Goal: Task Accomplishment & Management: Manage account settings

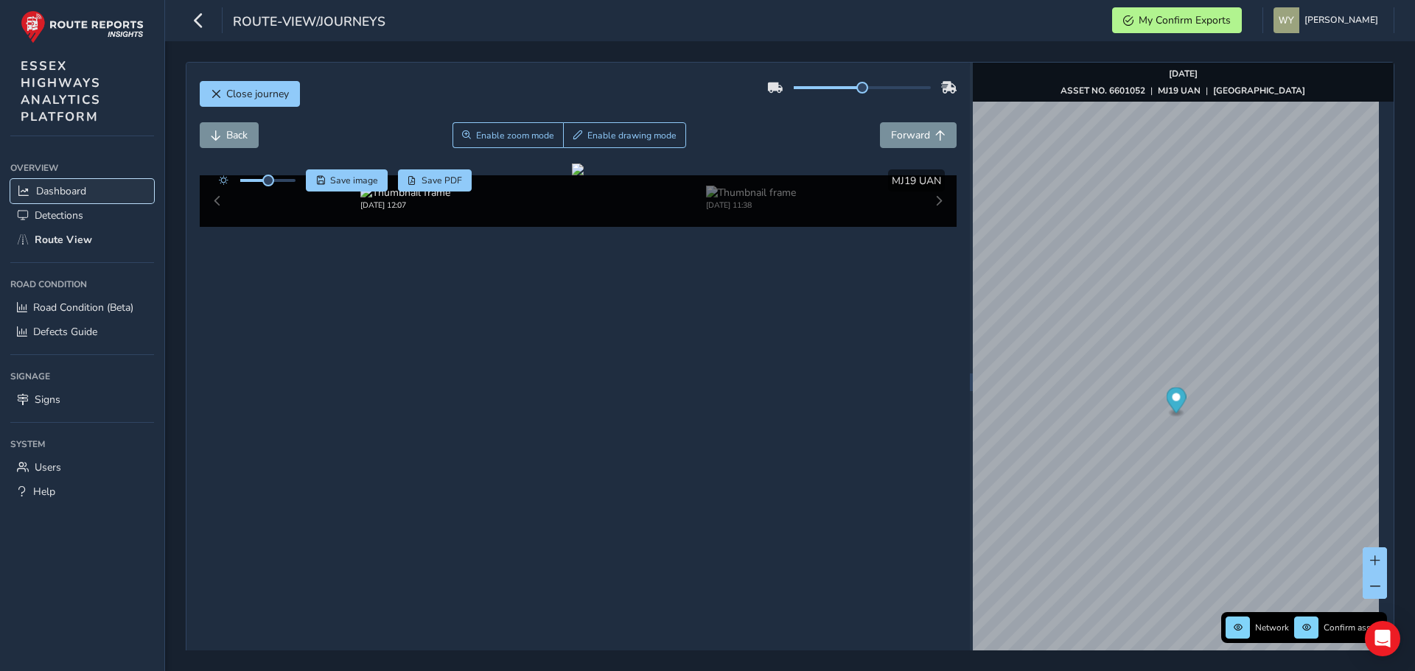
click at [67, 186] on span "Dashboard" at bounding box center [61, 191] width 50 height 14
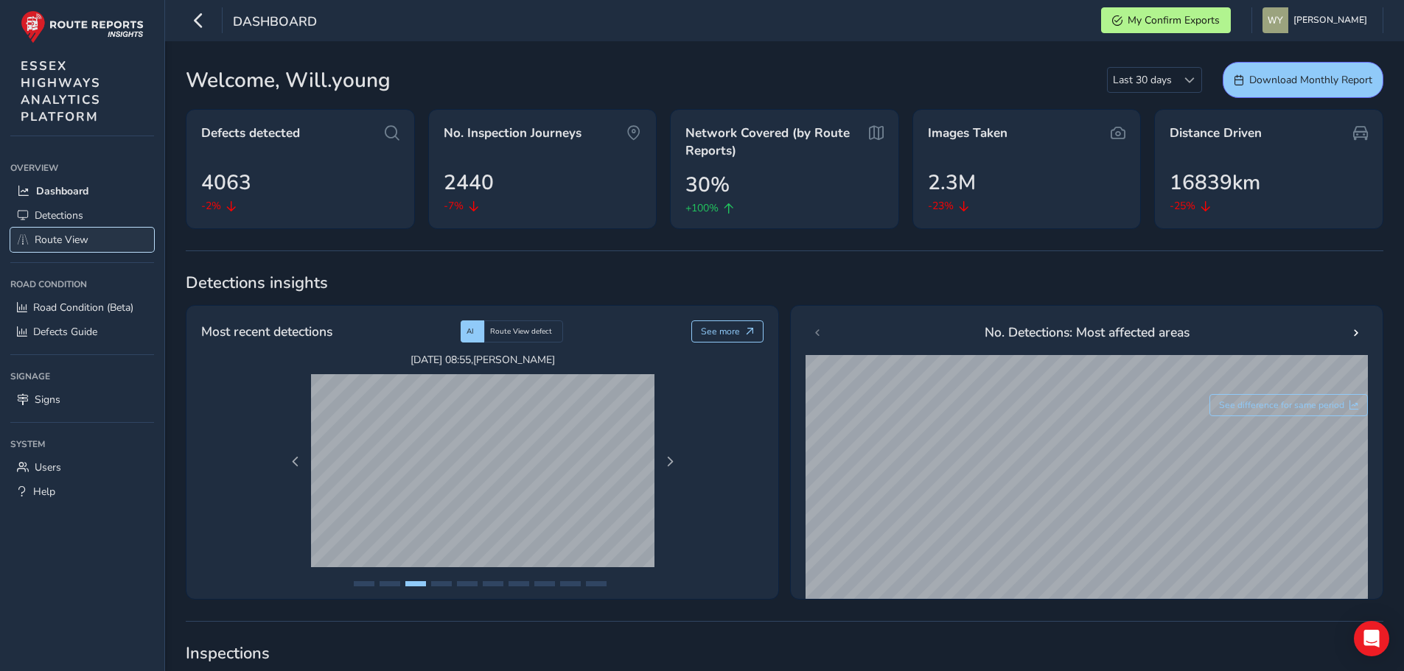
click at [69, 235] on span "Route View" at bounding box center [62, 240] width 54 height 14
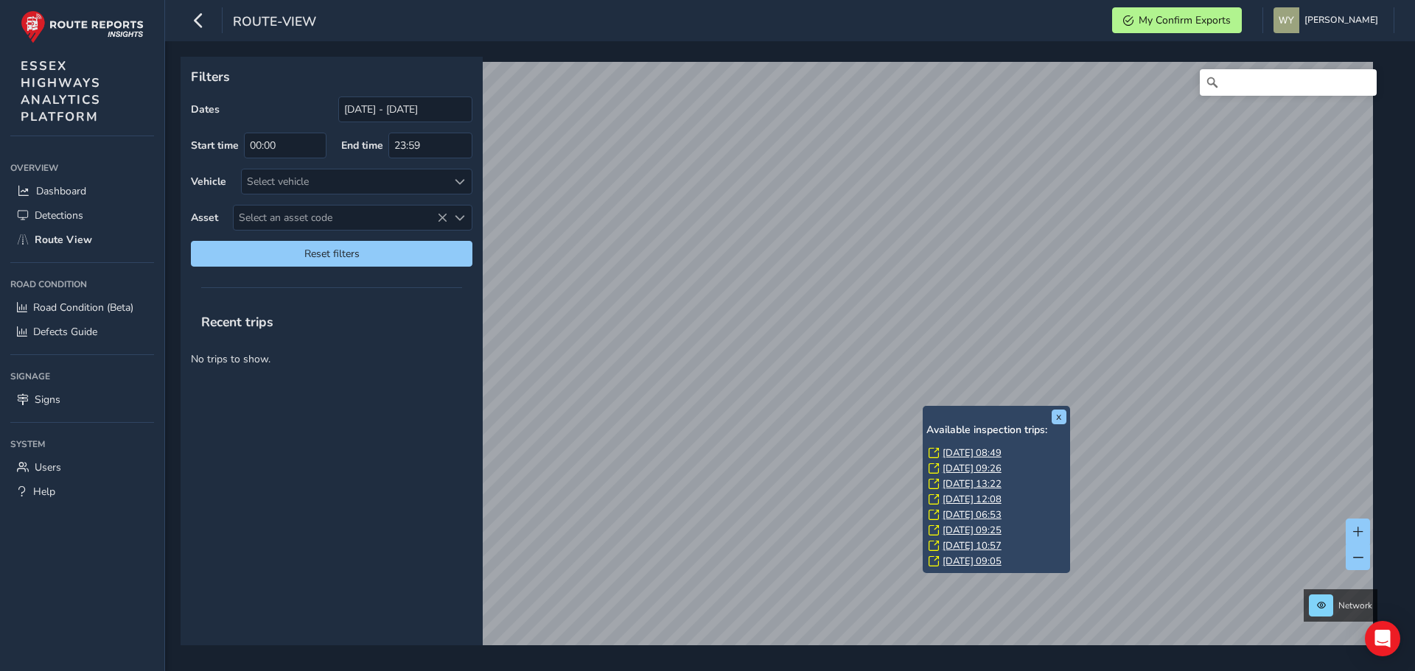
click at [974, 454] on link "[DATE] 08:49" at bounding box center [972, 453] width 59 height 13
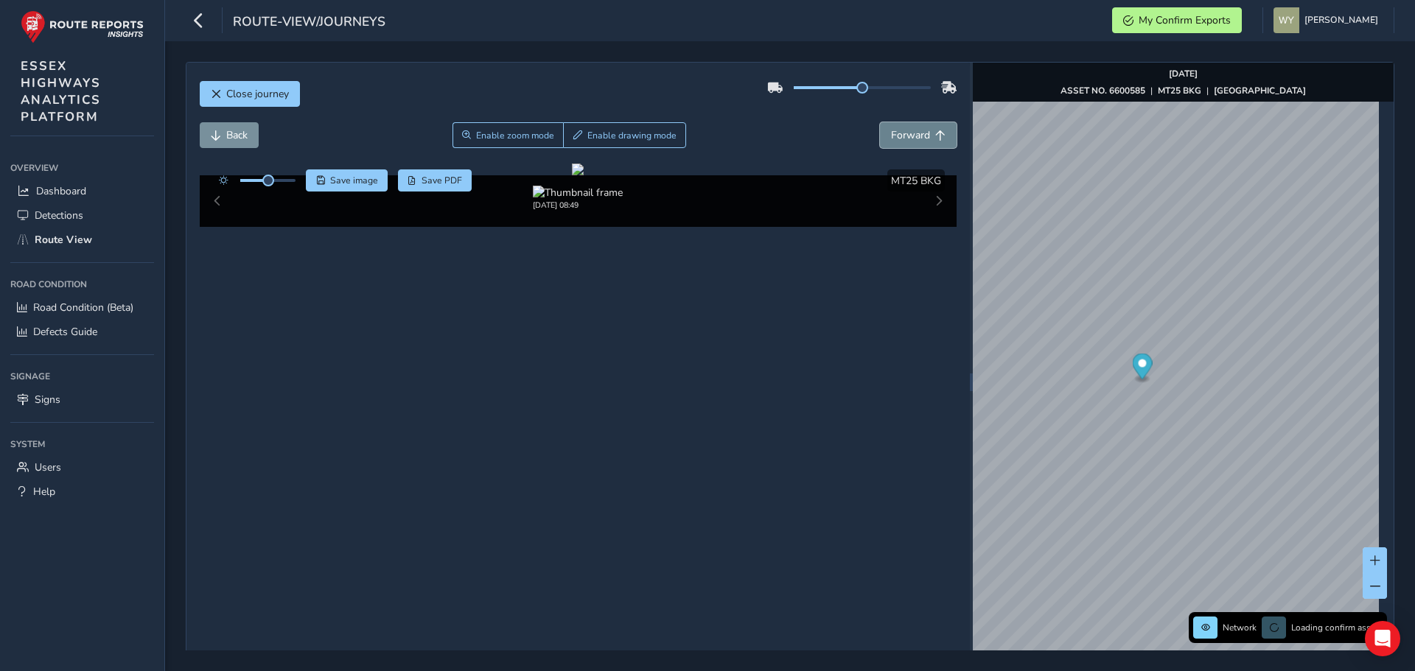
click at [896, 127] on button "Forward" at bounding box center [918, 135] width 77 height 26
click at [220, 136] on span "Back" at bounding box center [216, 135] width 10 height 10
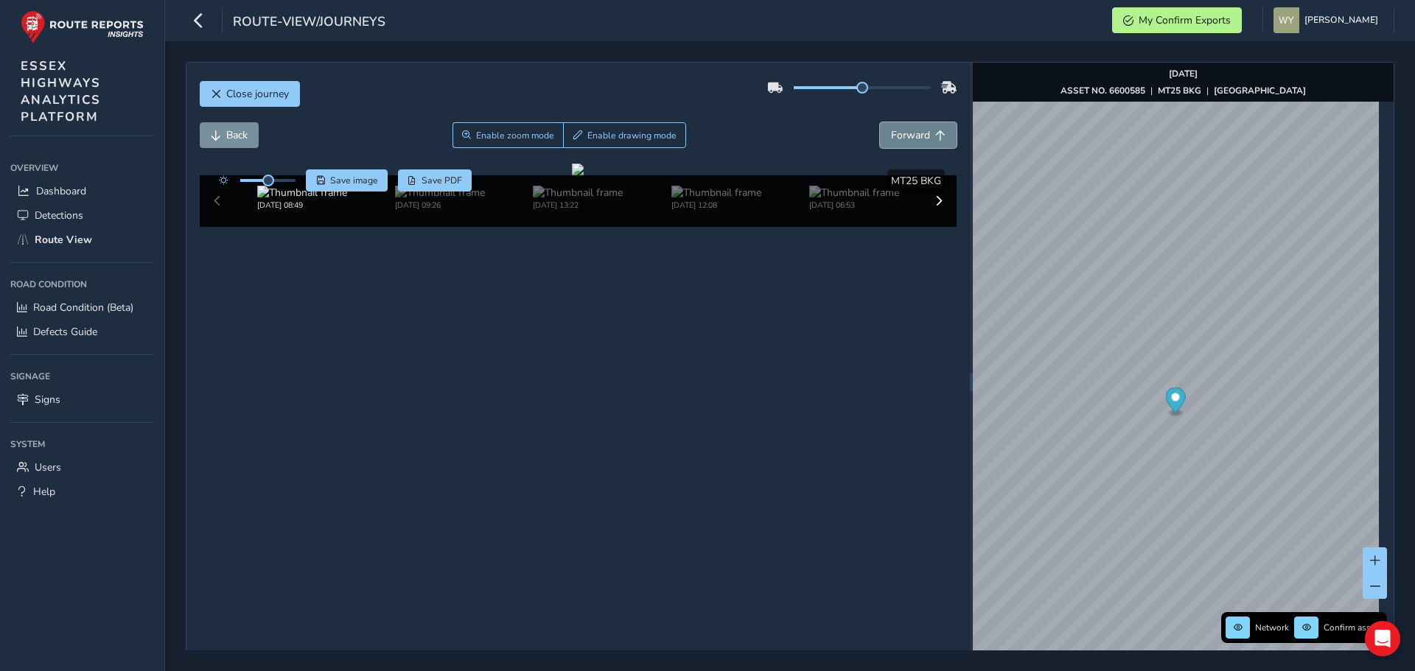
click at [891, 132] on span "Forward" at bounding box center [910, 135] width 39 height 14
click at [255, 133] on button "Back" at bounding box center [229, 135] width 59 height 26
click at [245, 133] on span "Back" at bounding box center [236, 135] width 21 height 14
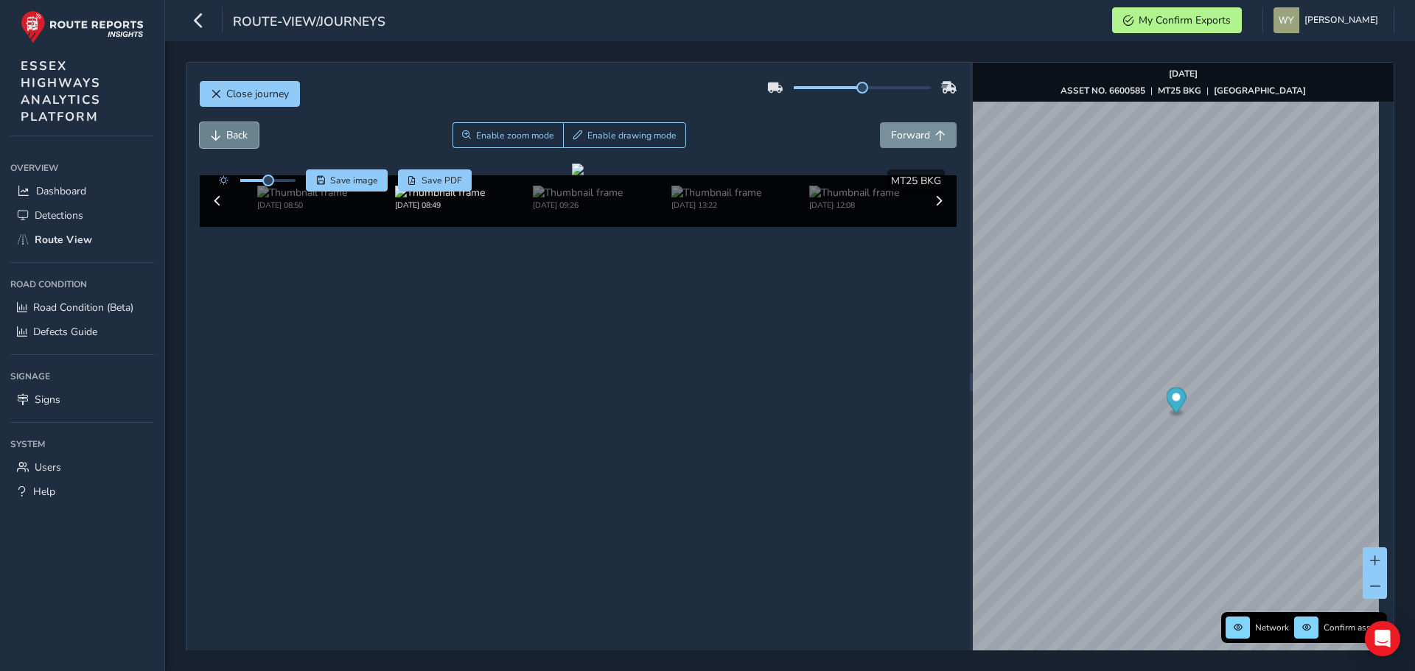
click at [245, 133] on span "Back" at bounding box center [236, 135] width 21 height 14
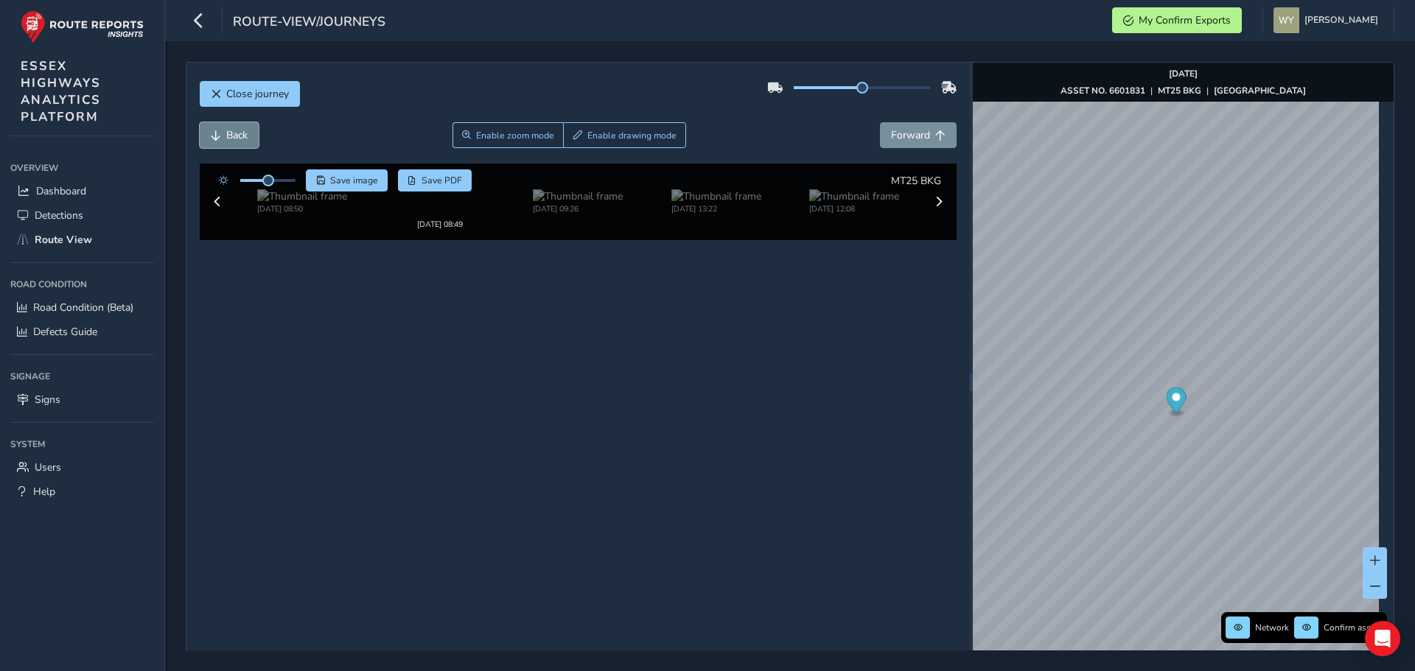
click at [245, 133] on span "Back" at bounding box center [236, 135] width 21 height 14
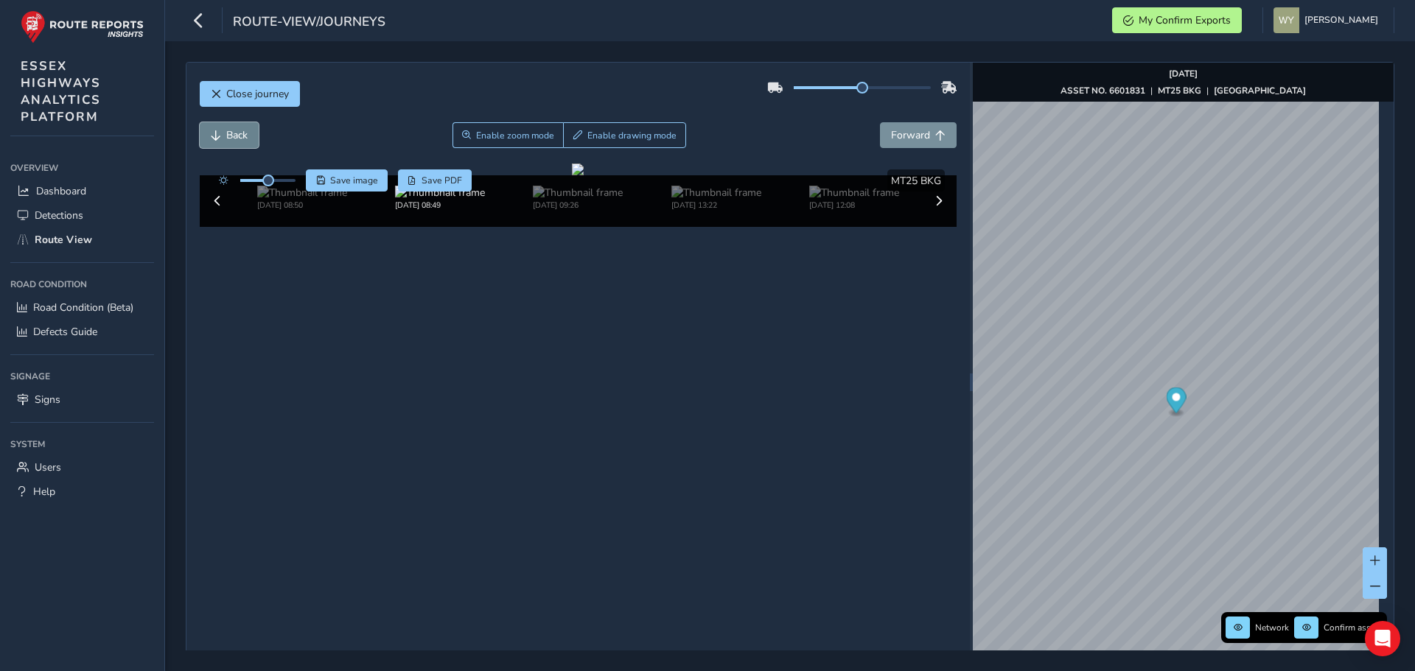
click at [245, 133] on span "Back" at bounding box center [236, 135] width 21 height 14
click at [251, 128] on button "Back" at bounding box center [229, 135] width 59 height 26
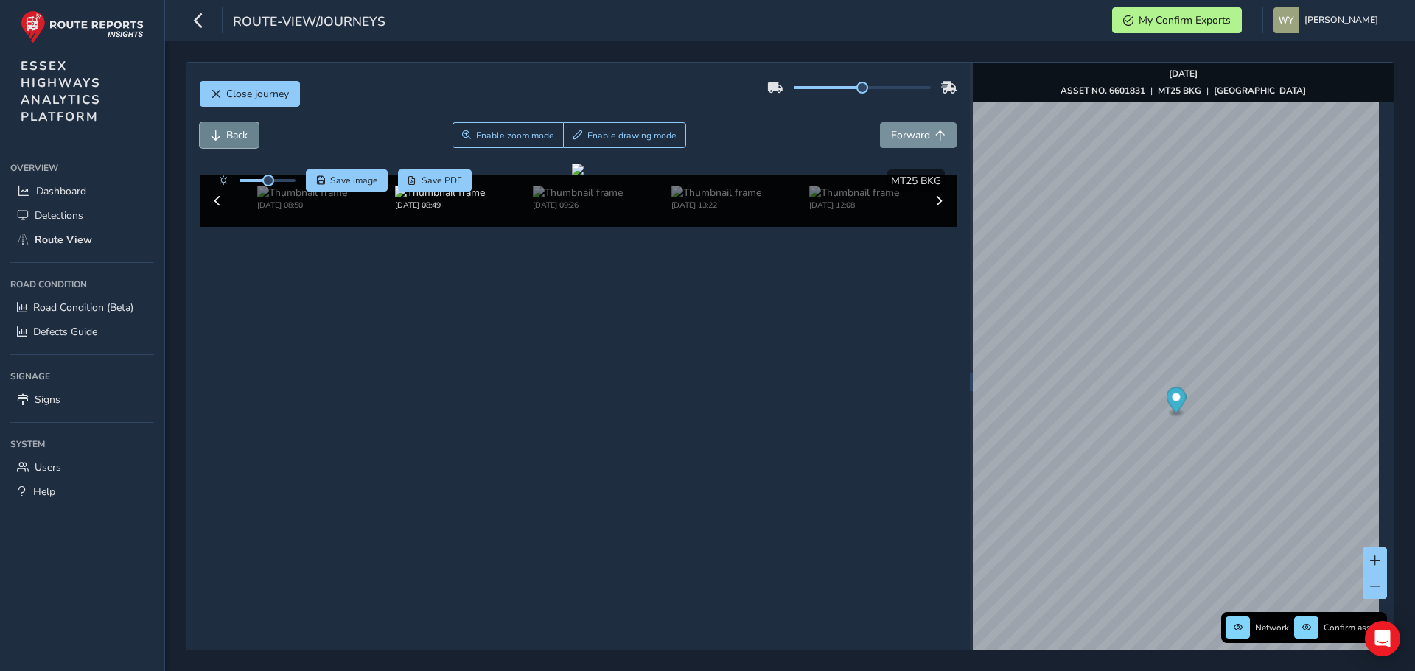
click at [251, 128] on button "Back" at bounding box center [229, 135] width 59 height 26
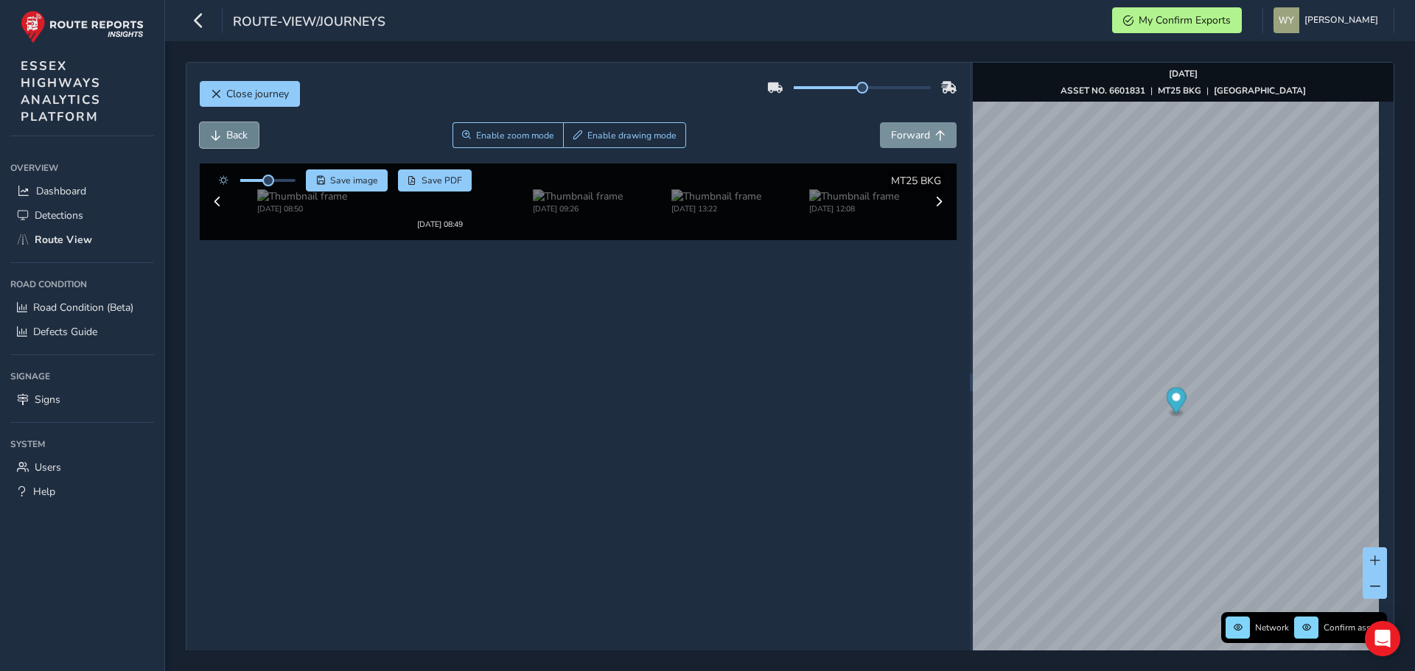
click at [251, 128] on button "Back" at bounding box center [229, 135] width 59 height 26
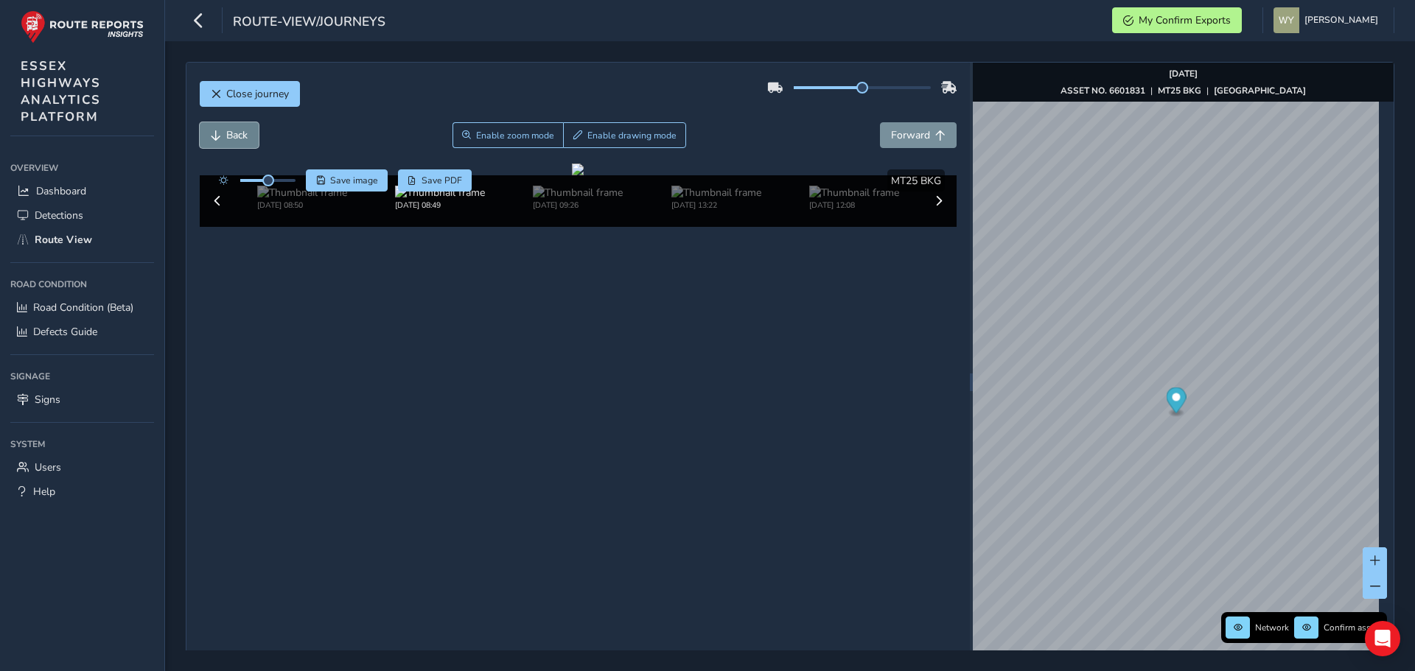
click at [251, 128] on button "Back" at bounding box center [229, 135] width 59 height 26
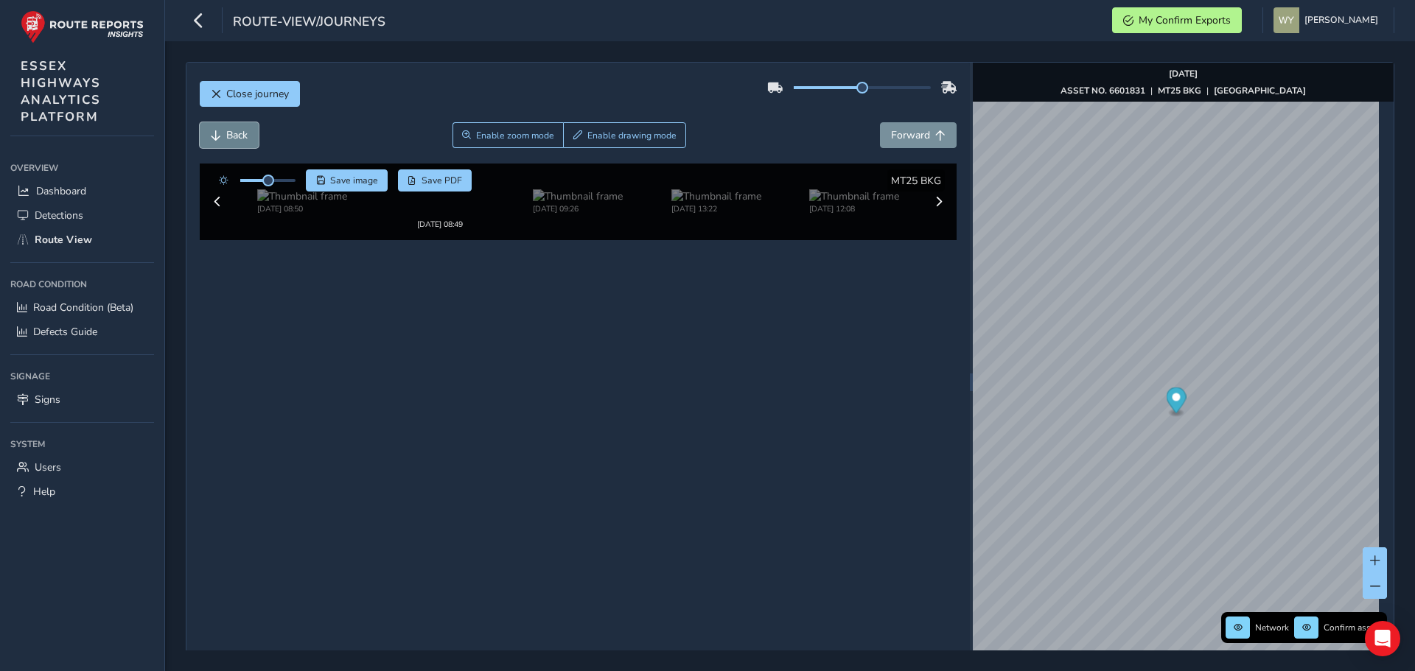
click at [251, 128] on button "Back" at bounding box center [229, 135] width 59 height 26
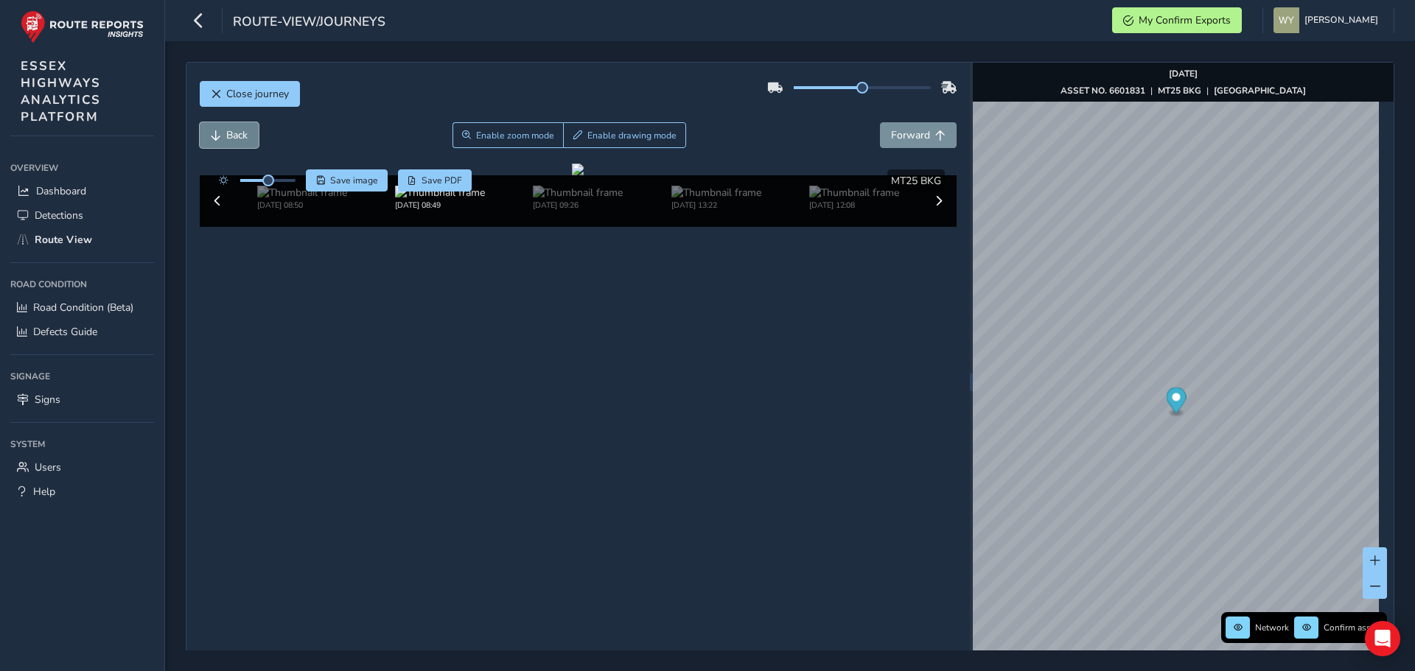
click at [251, 128] on button "Back" at bounding box center [229, 135] width 59 height 26
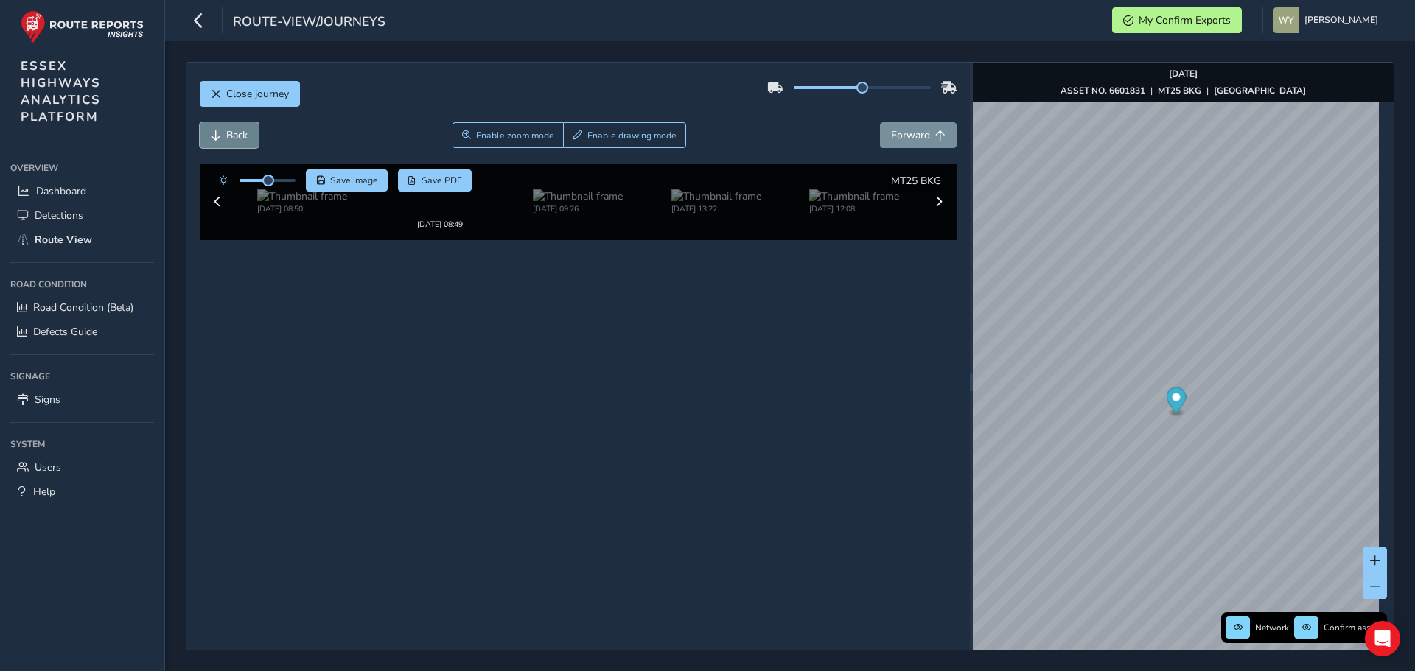
click at [251, 128] on button "Back" at bounding box center [229, 135] width 59 height 26
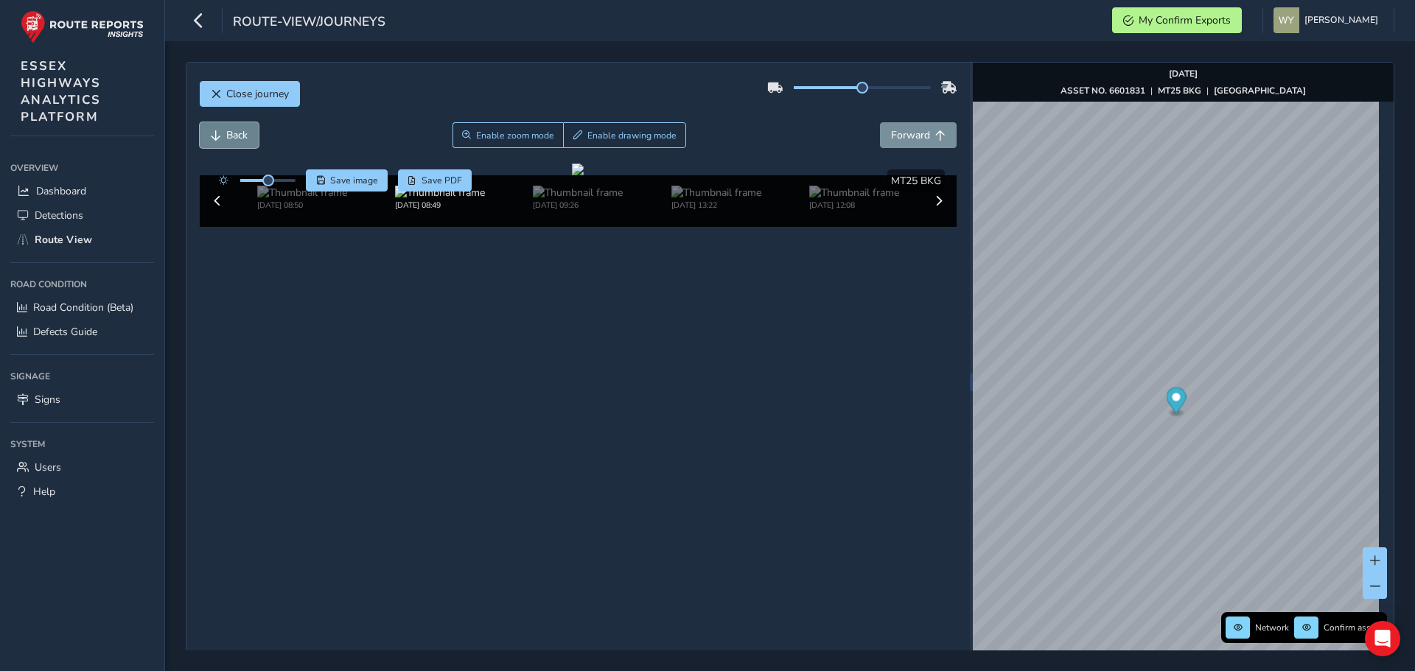
click at [251, 128] on button "Back" at bounding box center [229, 135] width 59 height 26
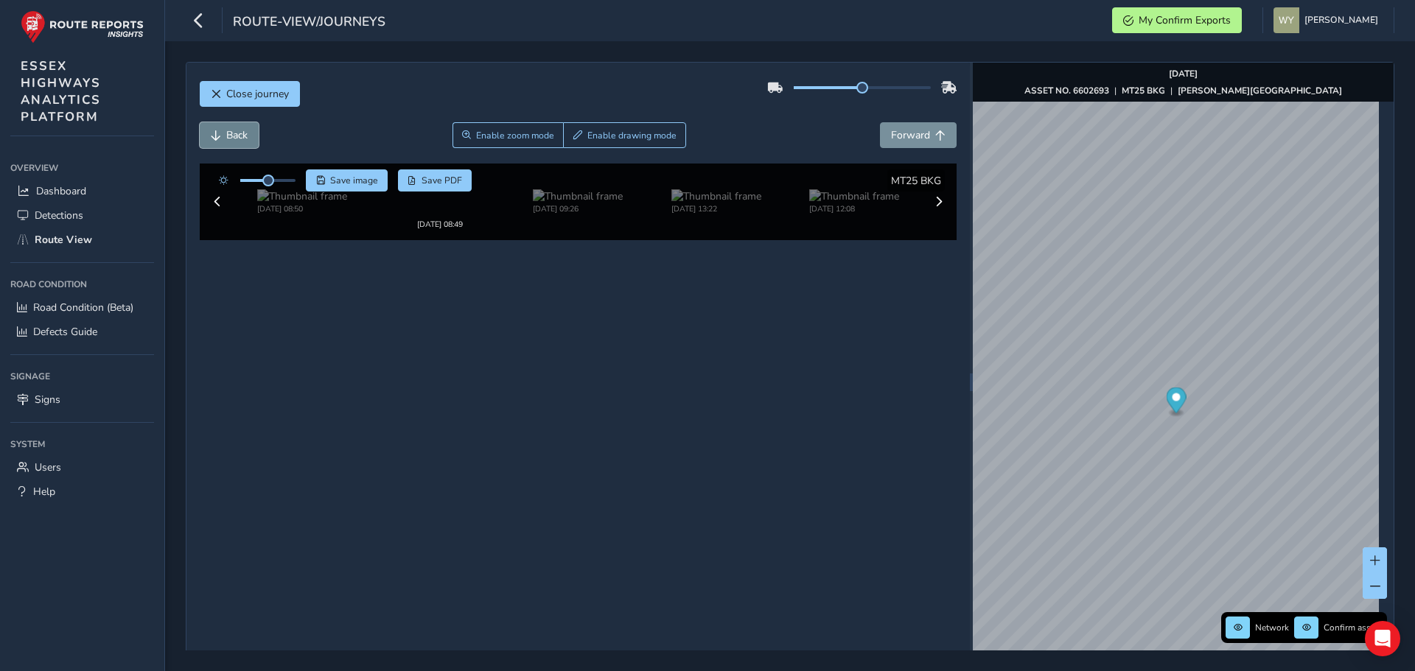
click at [251, 128] on button "Back" at bounding box center [229, 135] width 59 height 26
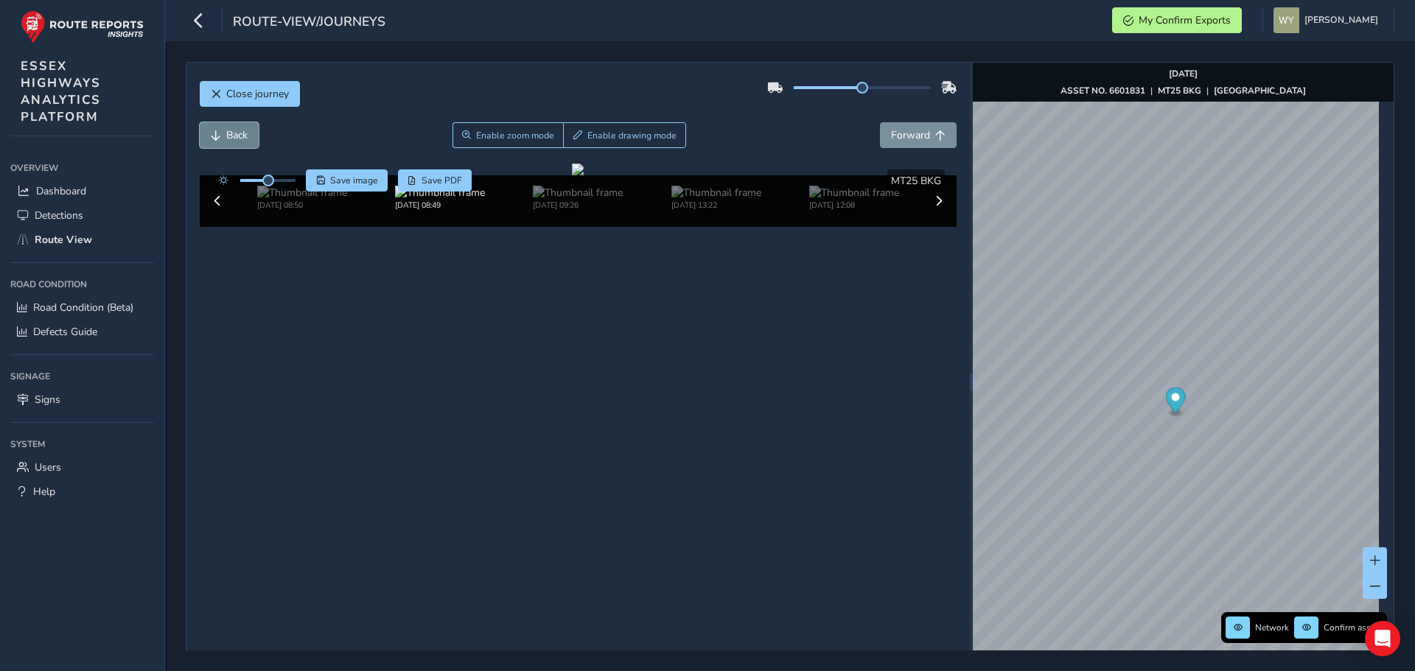
click at [251, 128] on button "Back" at bounding box center [229, 135] width 59 height 26
click at [217, 133] on span "Back" at bounding box center [216, 135] width 10 height 10
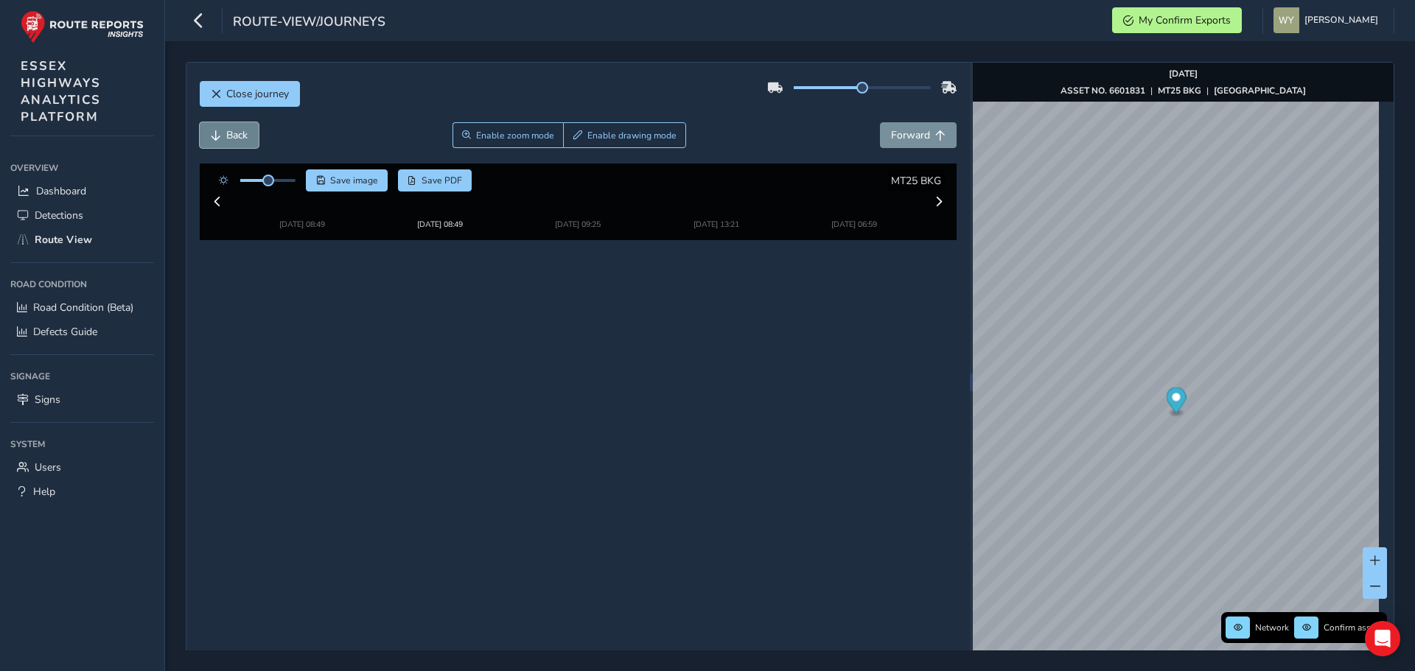
click at [217, 133] on span "Back" at bounding box center [216, 135] width 10 height 10
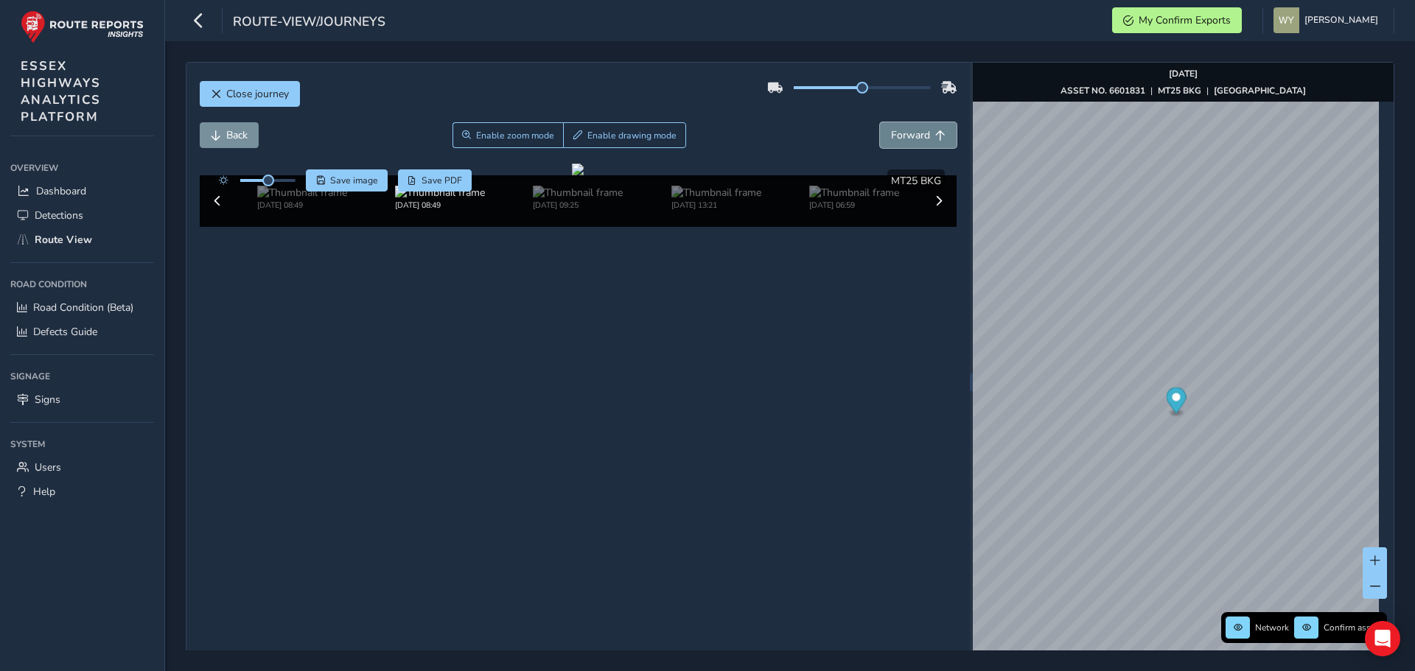
click at [907, 133] on span "Forward" at bounding box center [910, 135] width 39 height 14
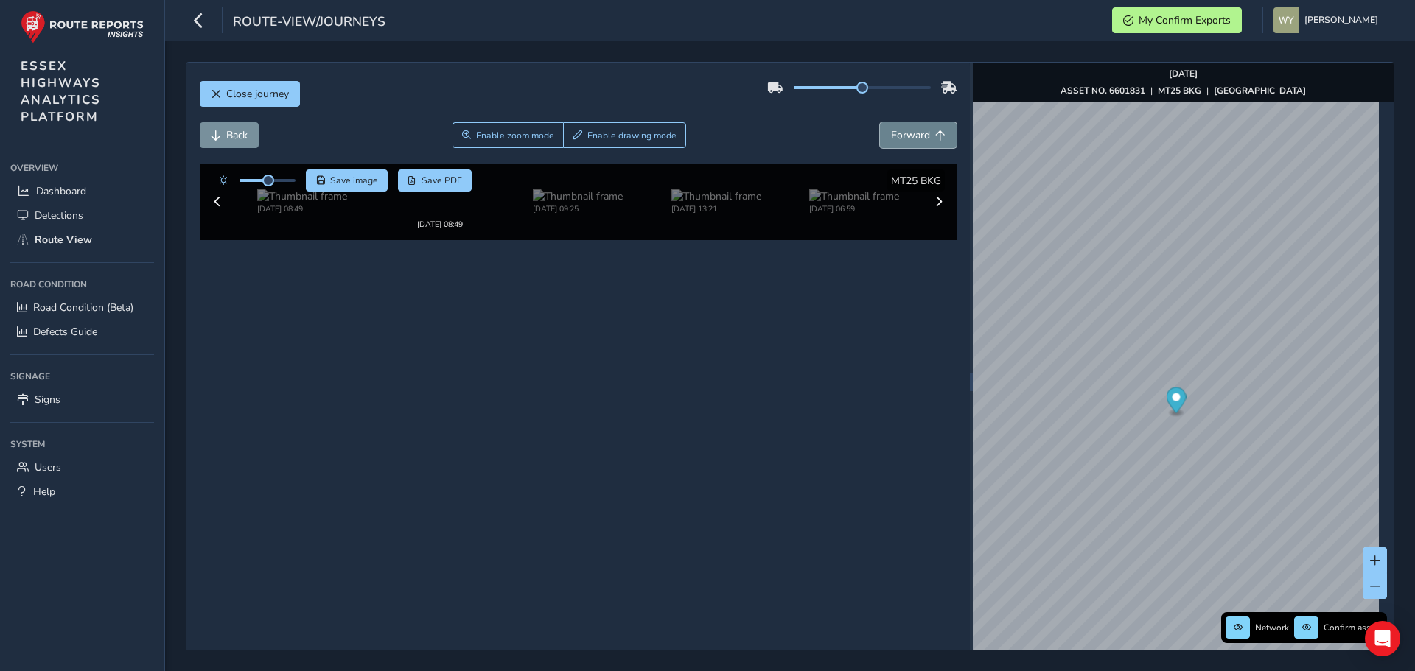
click at [907, 133] on span "Forward" at bounding box center [910, 135] width 39 height 14
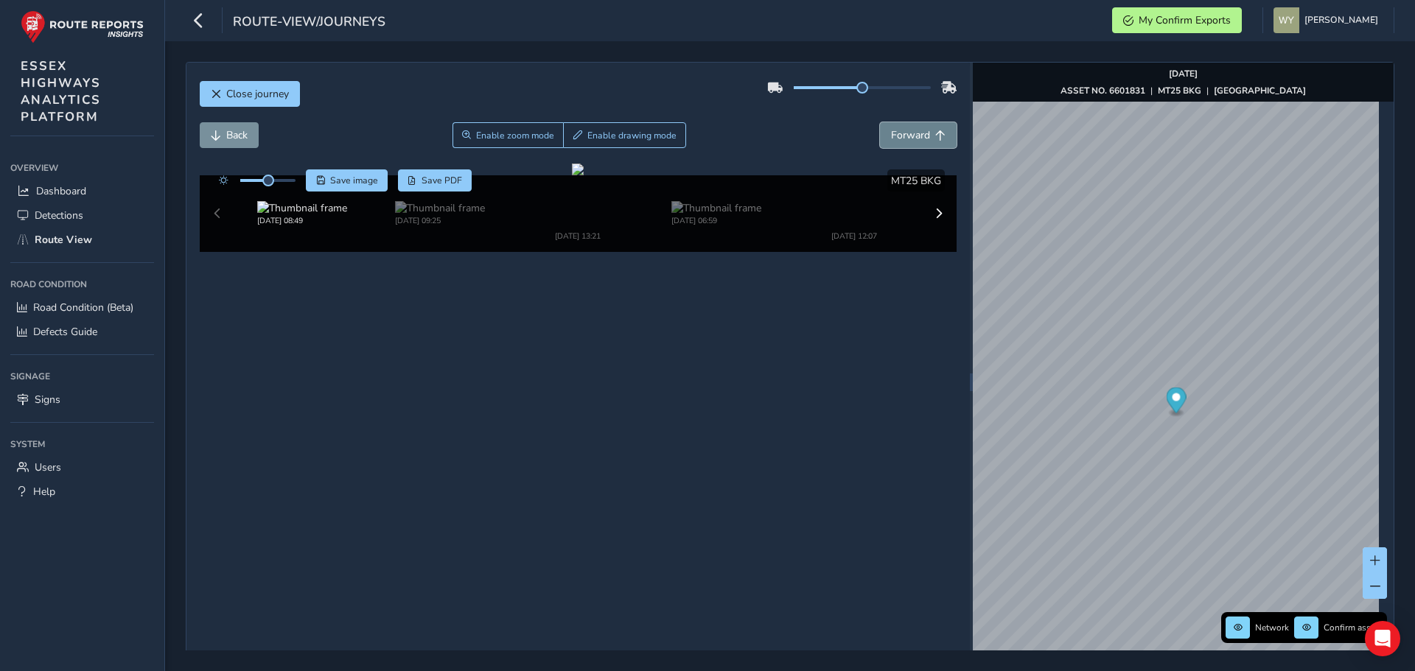
click at [907, 133] on span "Forward" at bounding box center [910, 135] width 39 height 14
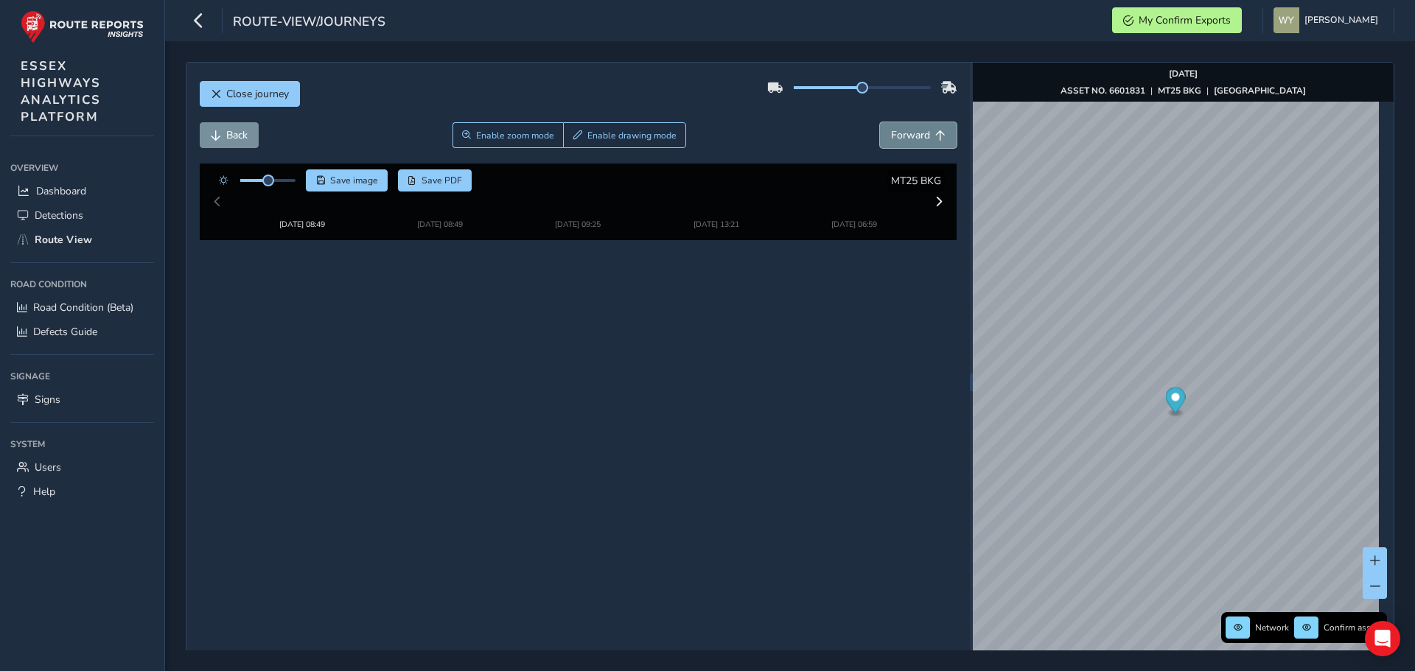
click at [907, 133] on span "Forward" at bounding box center [910, 135] width 39 height 14
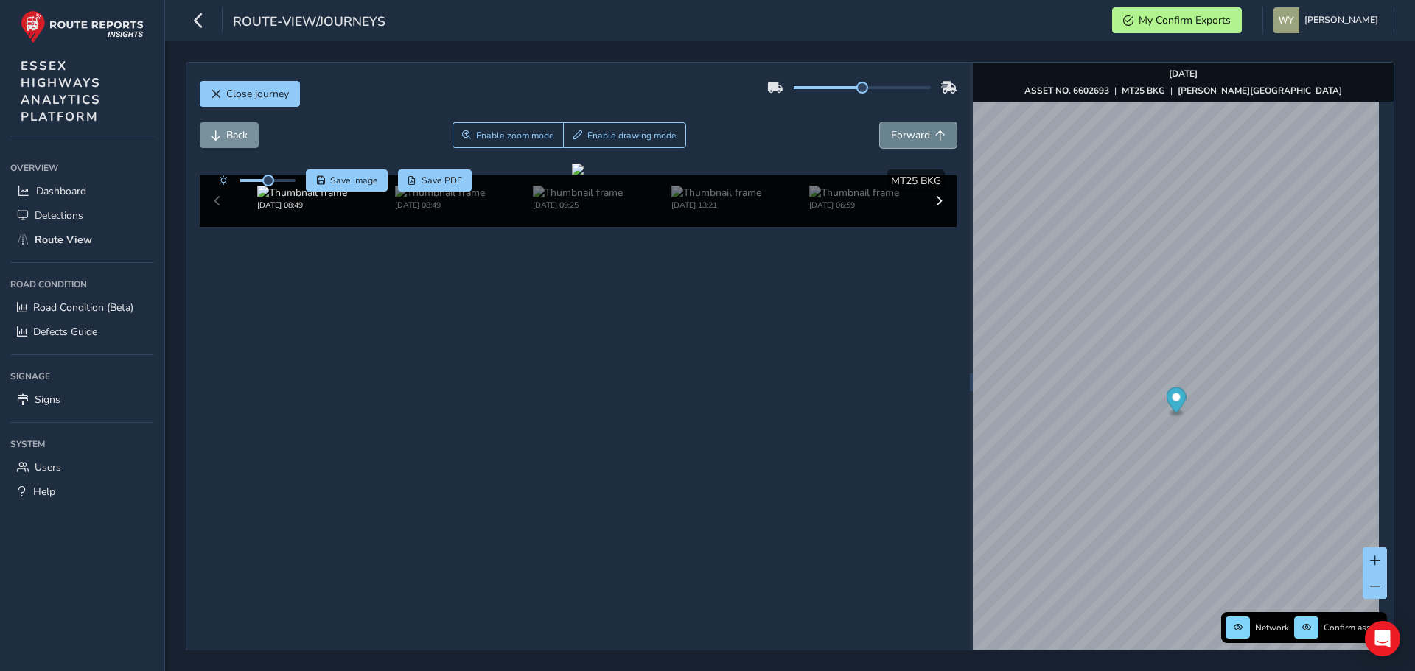
click at [906, 133] on span "Forward" at bounding box center [910, 135] width 39 height 14
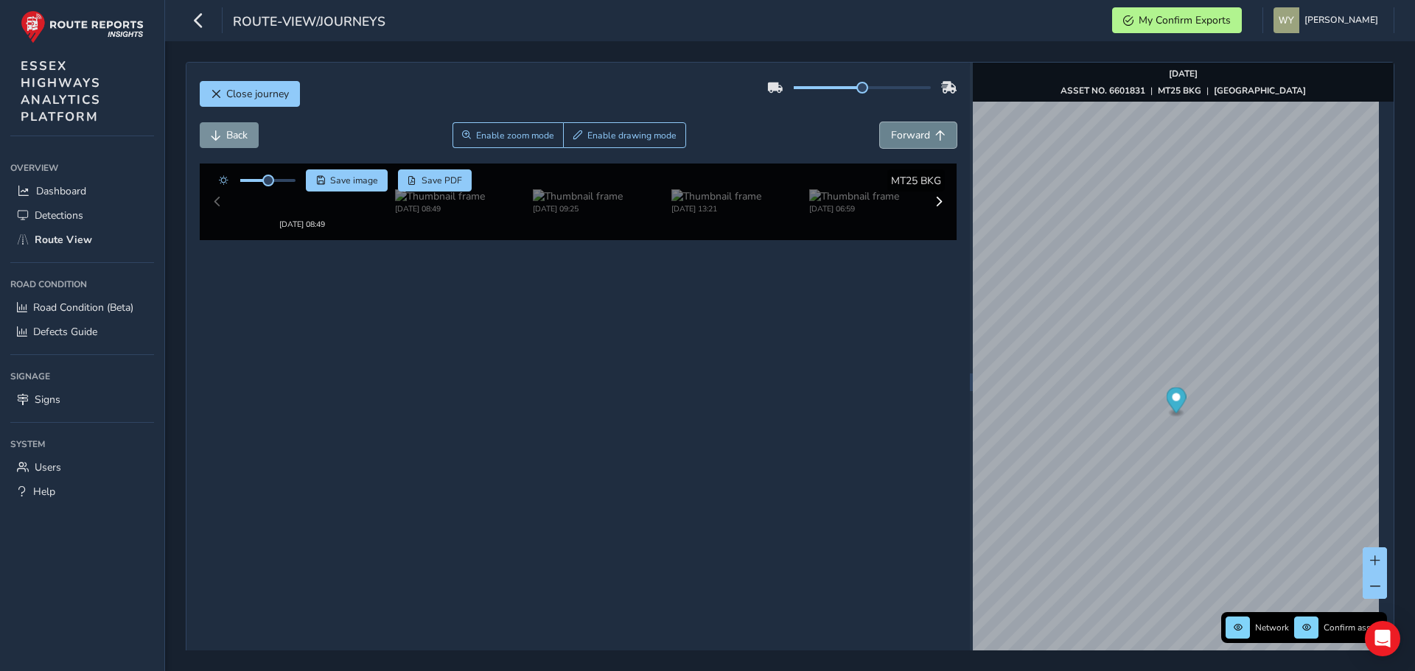
click at [908, 132] on span "Forward" at bounding box center [910, 135] width 39 height 14
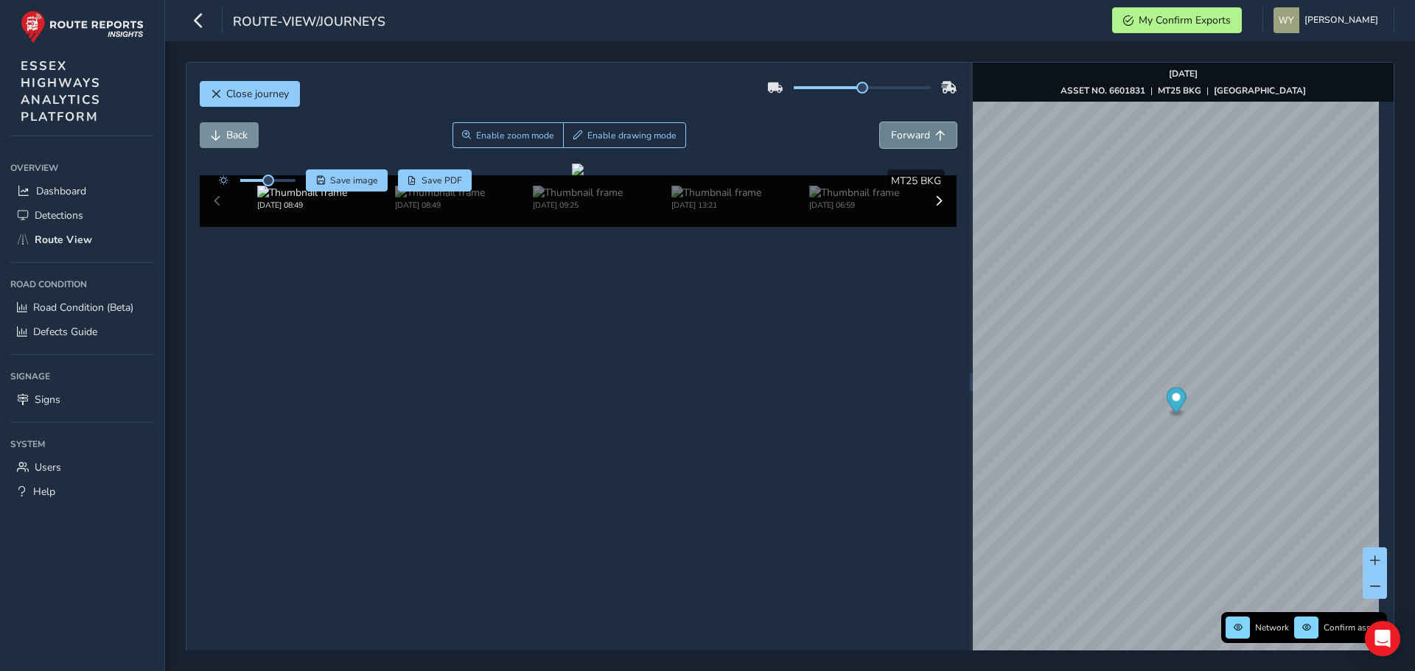
click at [910, 130] on span "Forward" at bounding box center [910, 135] width 39 height 14
click at [909, 130] on span "Forward" at bounding box center [910, 135] width 39 height 14
click at [60, 467] on span "Users" at bounding box center [48, 468] width 27 height 14
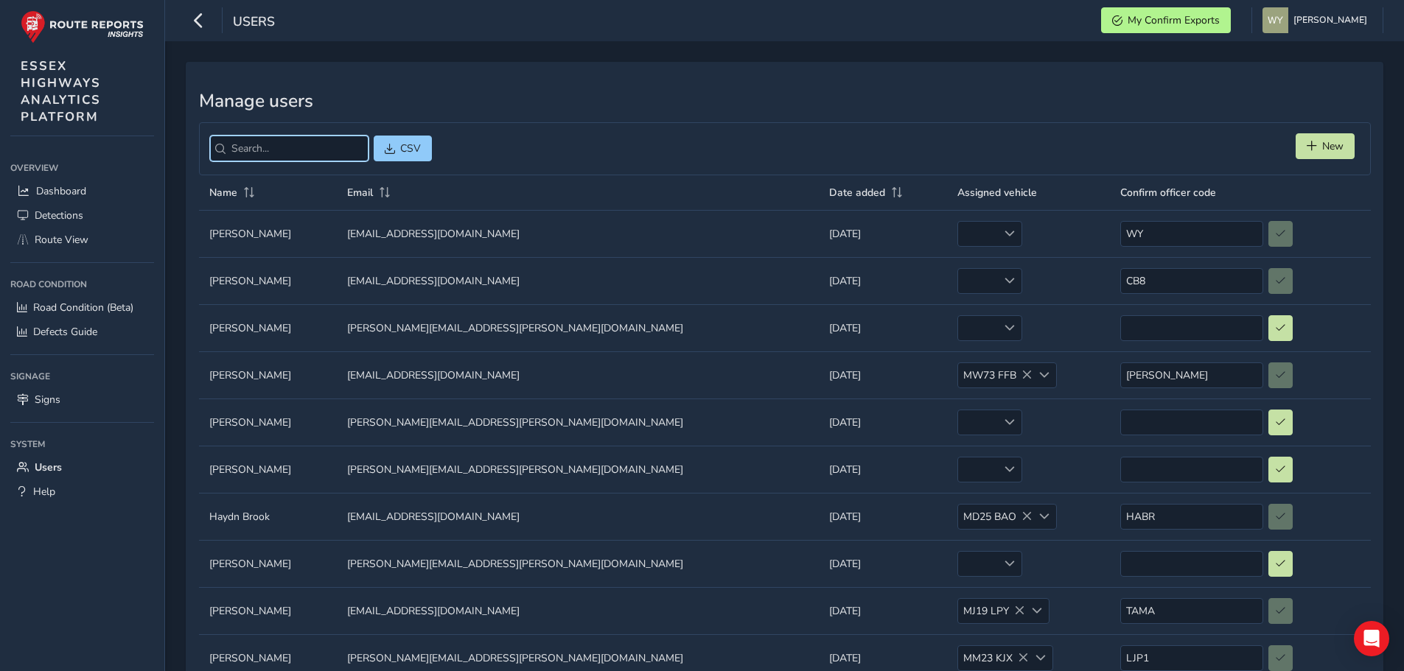
click at [310, 153] on input "search" at bounding box center [289, 149] width 158 height 26
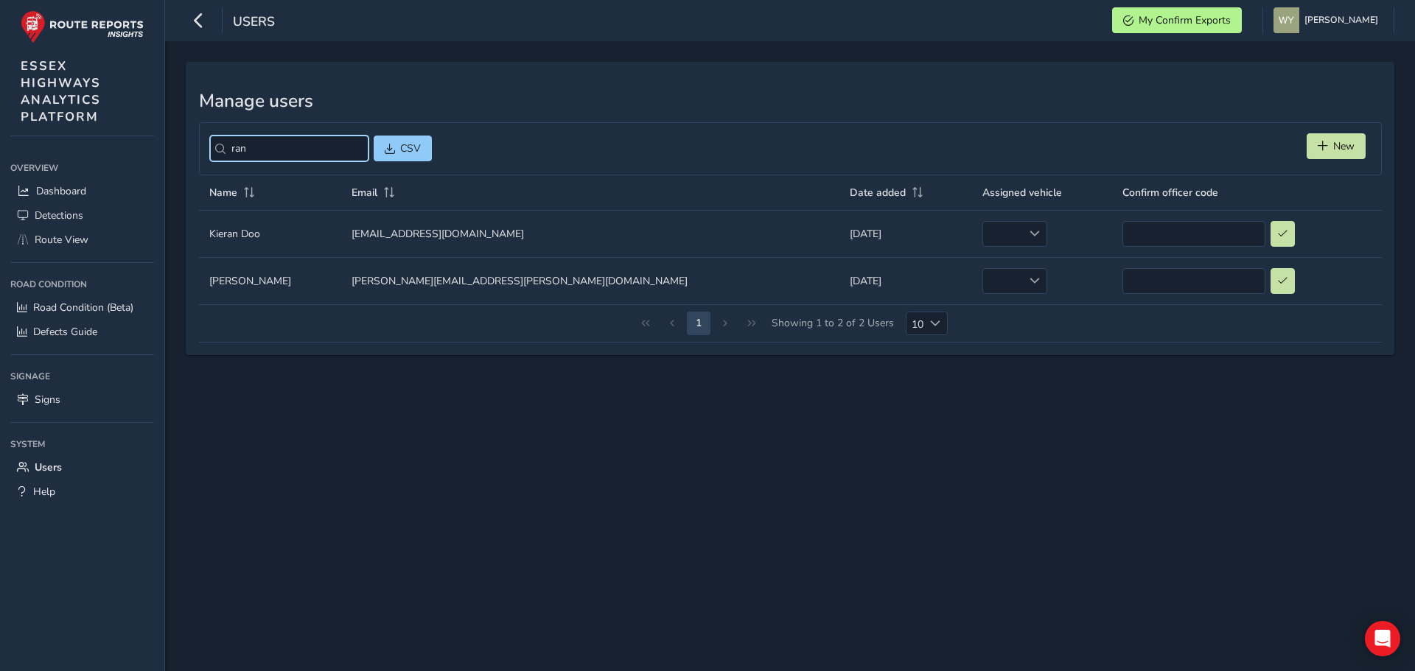
drag, startPoint x: 226, startPoint y: 139, endPoint x: 202, endPoint y: 138, distance: 24.3
click at [202, 138] on div "ran CSV New" at bounding box center [790, 148] width 1183 height 53
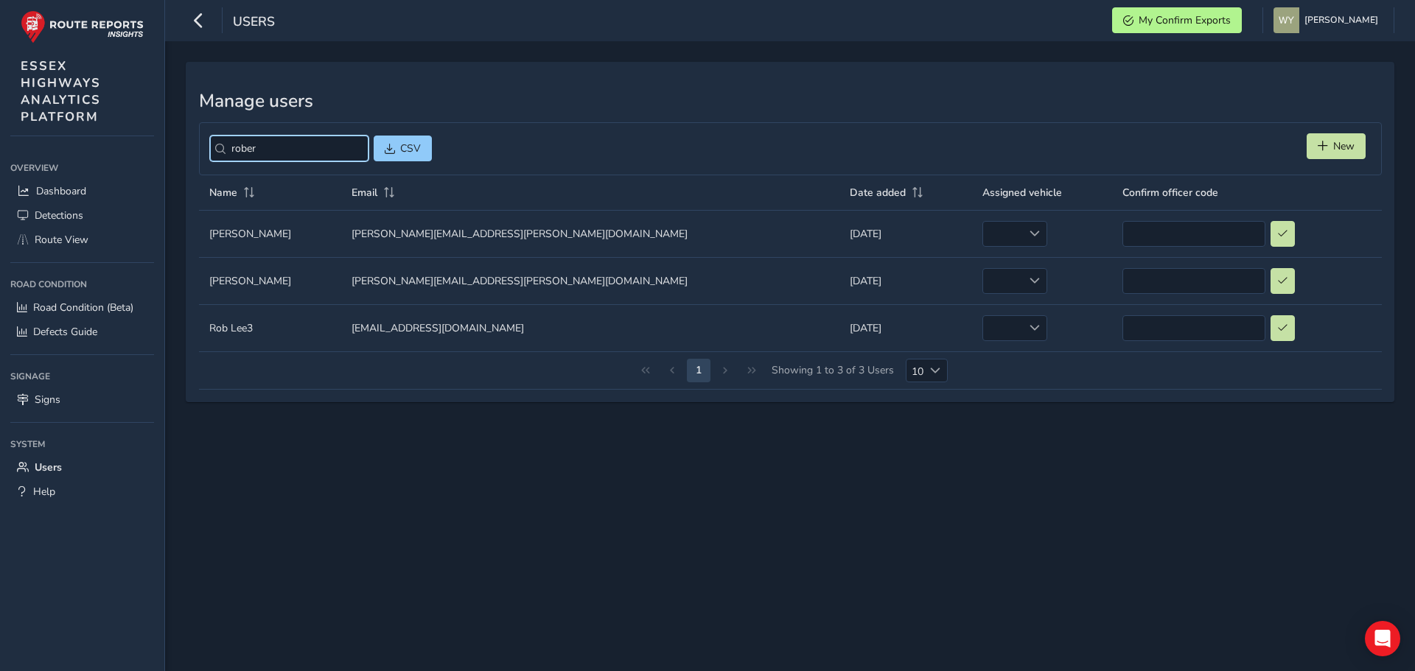
type input "[PERSON_NAME]"
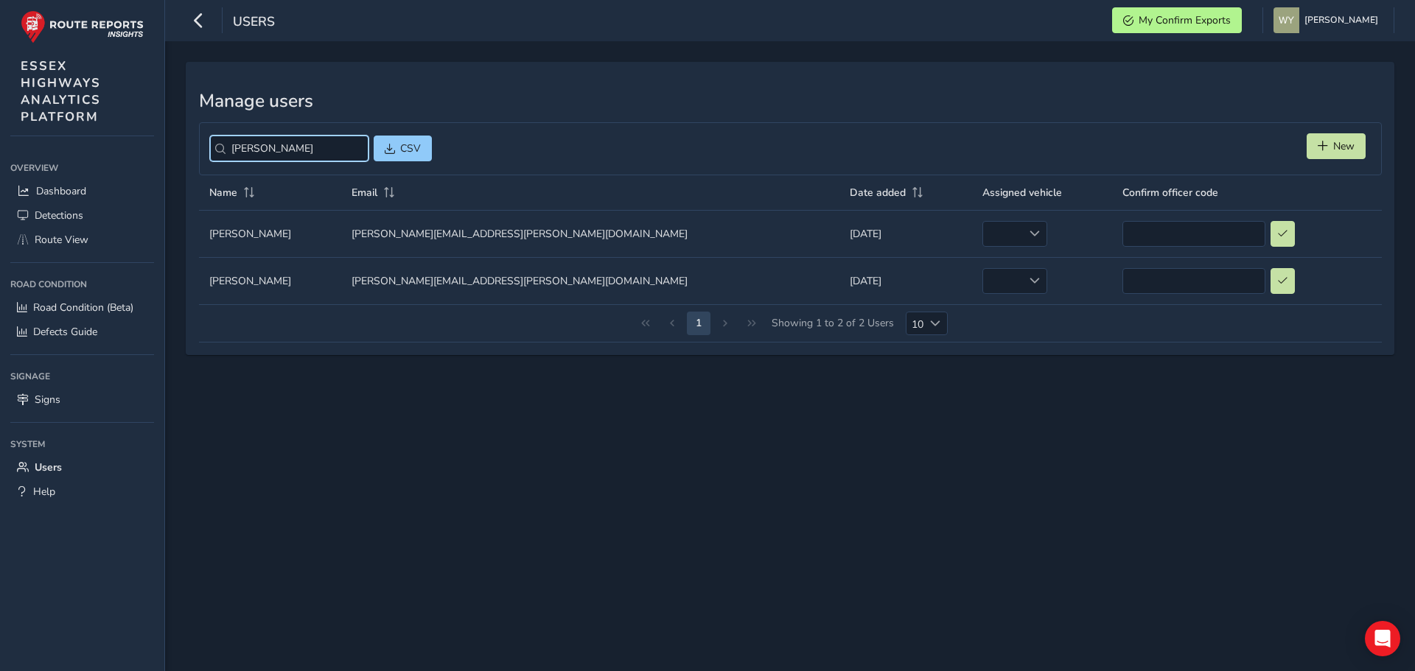
click at [346, 147] on input "[PERSON_NAME]" at bounding box center [289, 149] width 158 height 26
click at [573, 117] on div "Manage users CSV New Name Email Date added Assigned vehicle Confirm officer cod…" at bounding box center [790, 208] width 1209 height 293
click at [400, 142] on span "CSV" at bounding box center [410, 149] width 21 height 14
